Goal: Entertainment & Leisure: Consume media (video, audio)

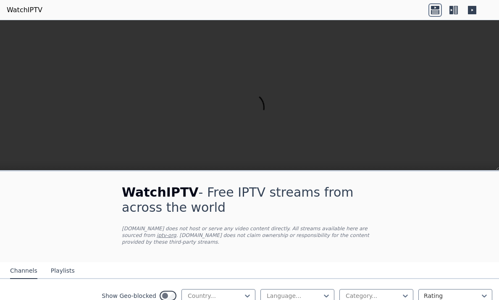
scroll to position [310, 0]
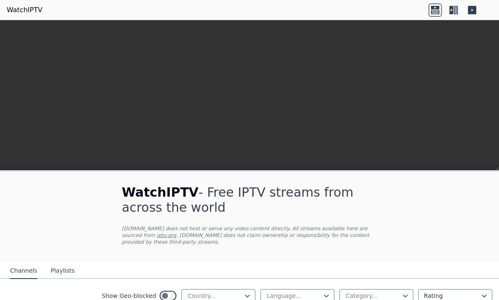
click at [12, 27] on video at bounding box center [249, 112] width 499 height 185
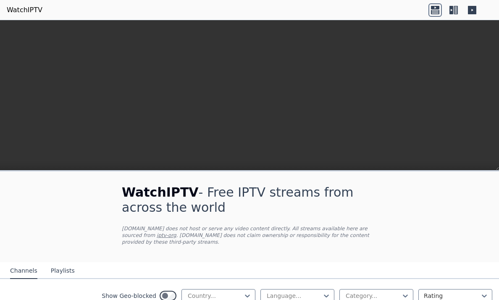
click at [11, 29] on video at bounding box center [249, 112] width 499 height 185
click at [11, 31] on video at bounding box center [249, 112] width 499 height 185
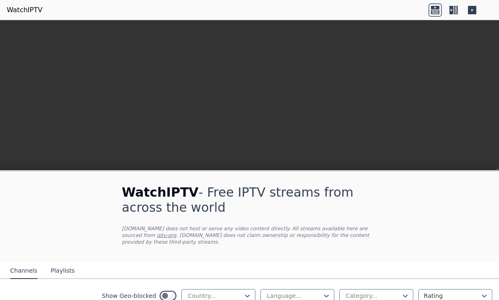
scroll to position [219, 0]
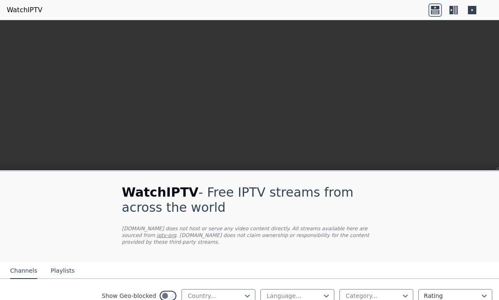
scroll to position [3147, 0]
click at [252, 292] on icon at bounding box center [247, 296] width 8 height 8
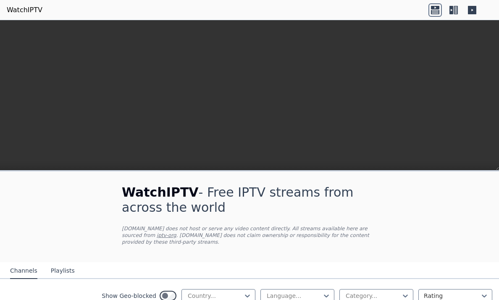
scroll to position [112, 0]
click at [252, 292] on div at bounding box center [247, 296] width 8 height 8
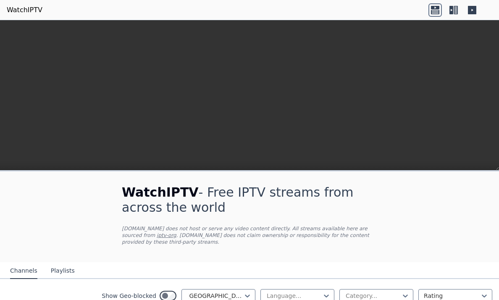
scroll to position [3335, 0]
click at [237, 278] on div "[GEOGRAPHIC_DATA]" at bounding box center [219, 285] width 74 height 15
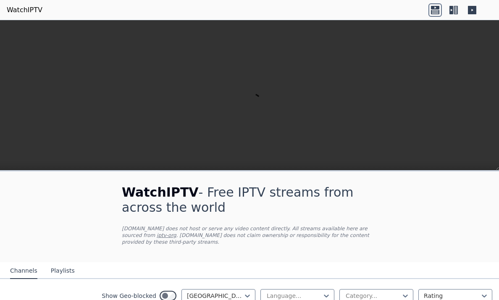
scroll to position [0, 0]
click at [15, 33] on video at bounding box center [249, 112] width 499 height 185
